Goal: Find specific page/section: Find specific page/section

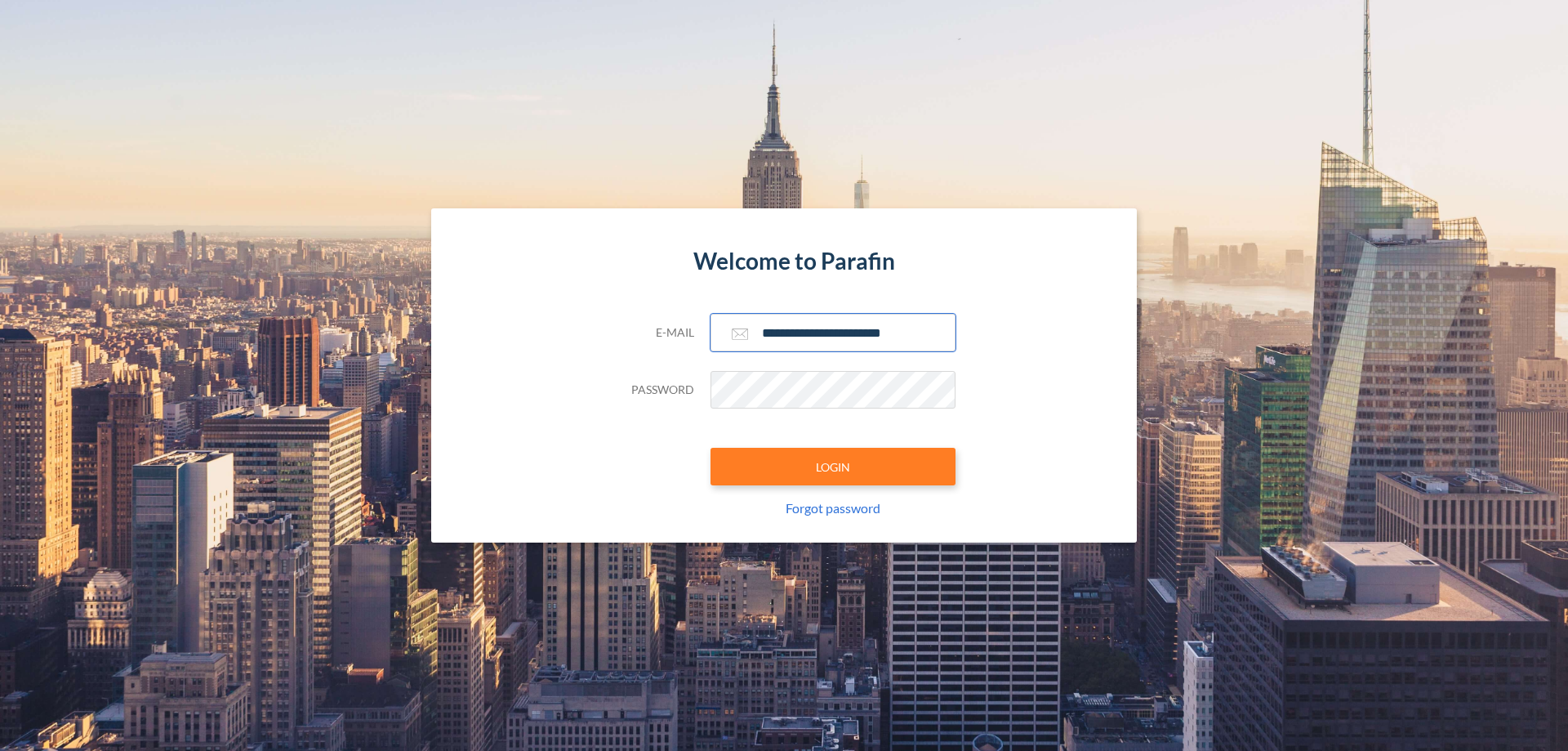
type input "**********"
click at [833, 466] on button "LOGIN" at bounding box center [833, 466] width 245 height 38
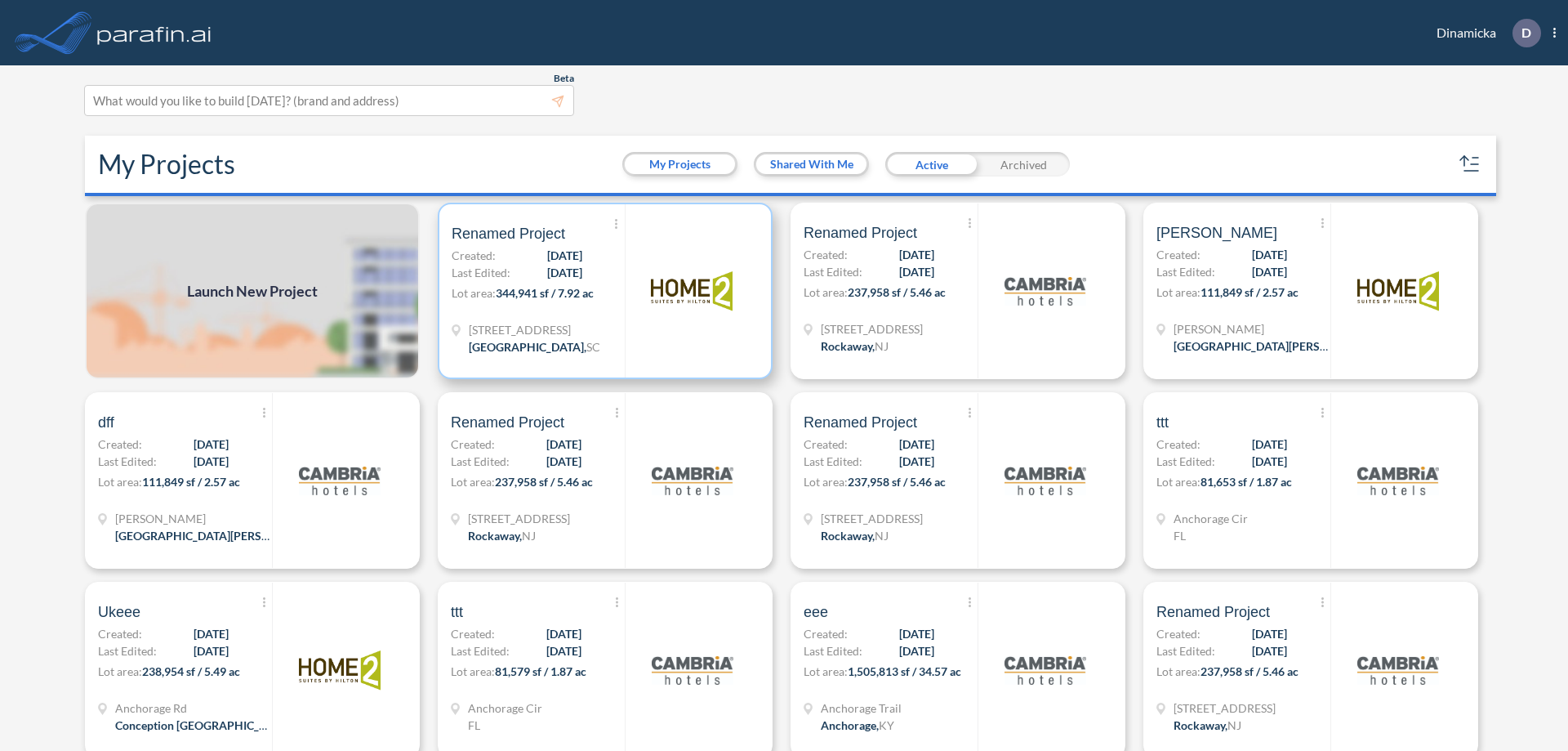
scroll to position [4, 0]
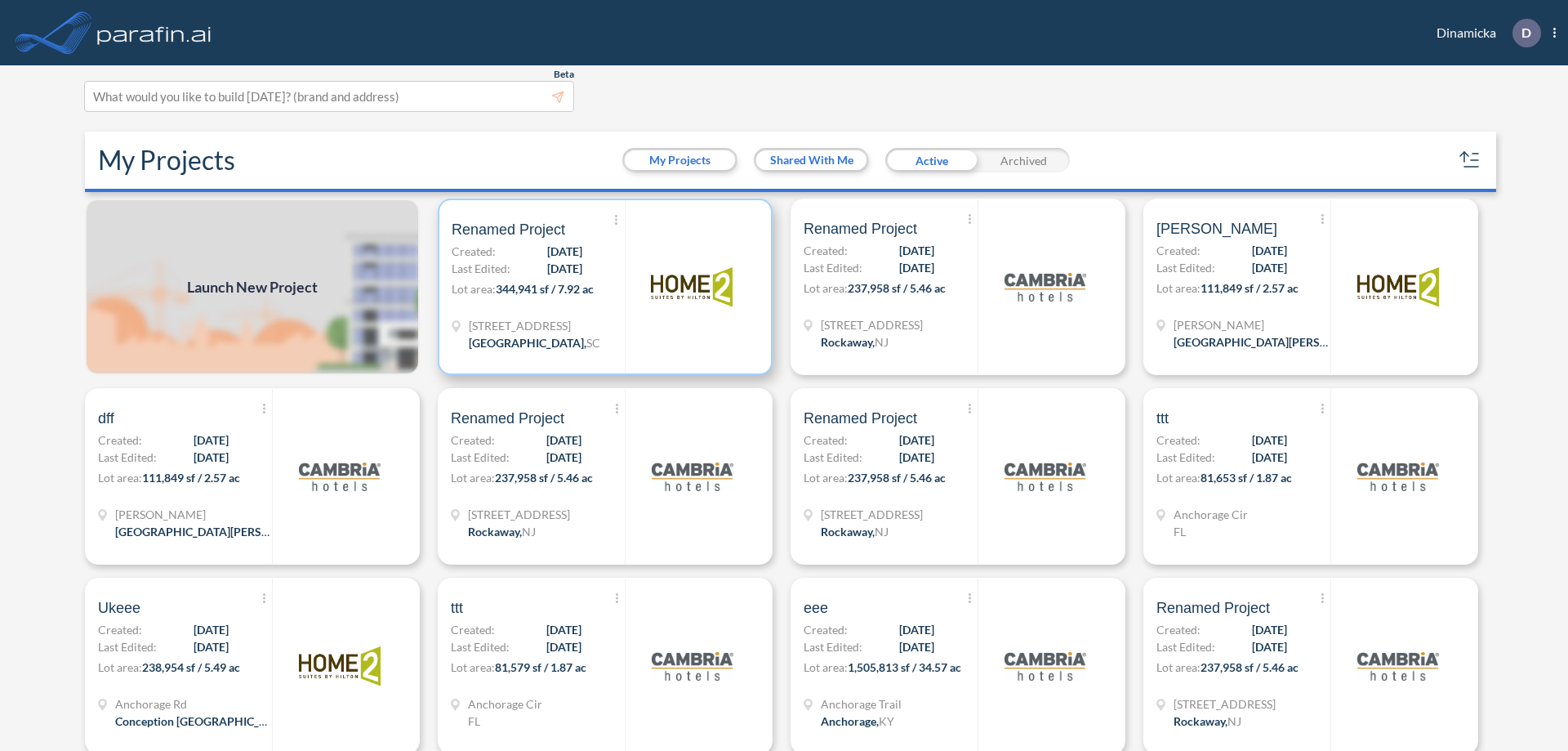
click at [601, 287] on p "Lot area: 344,941 sf / 7.92 ac" at bounding box center [538, 292] width 173 height 24
